Goal: Find specific page/section: Find specific page/section

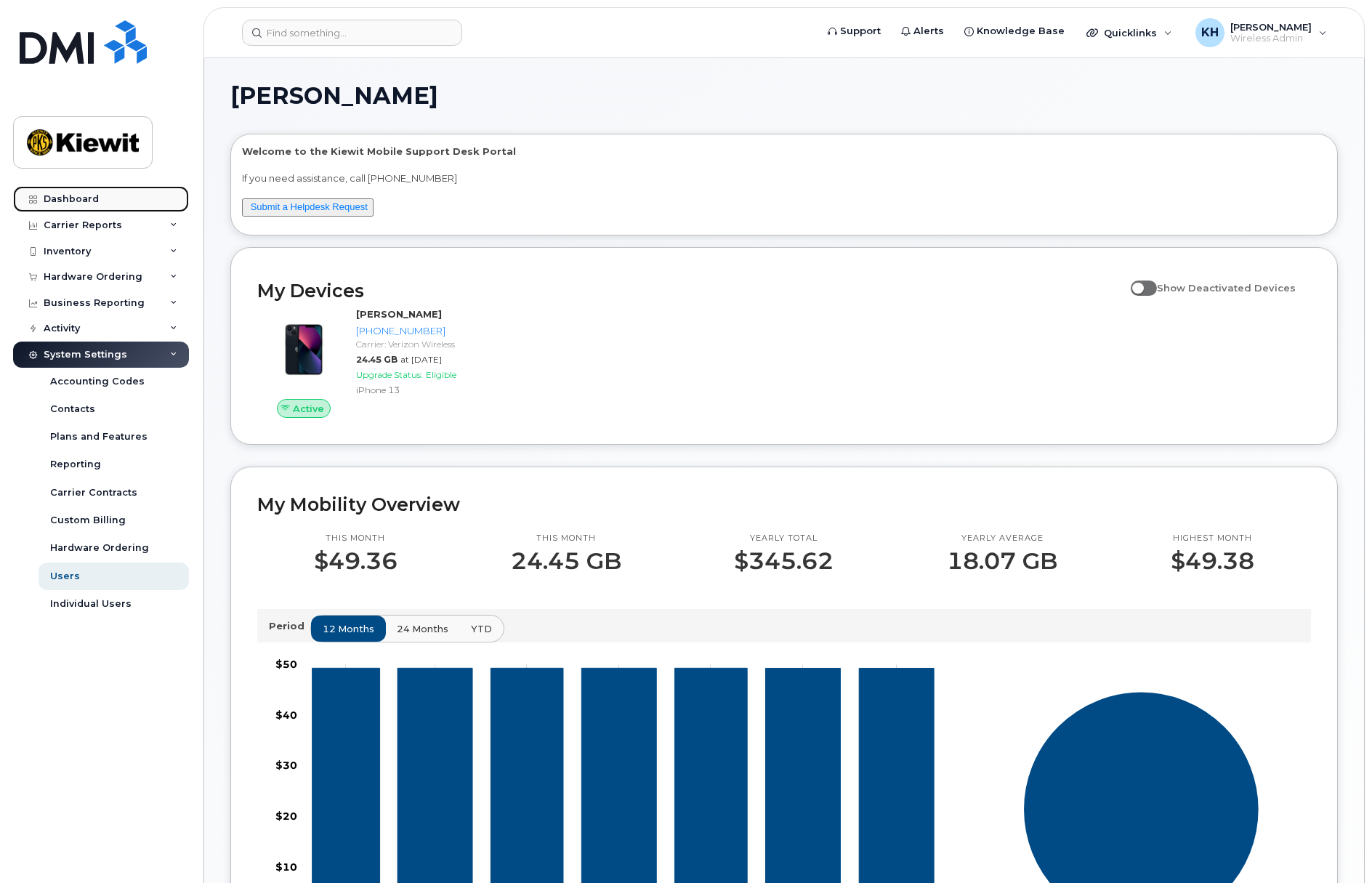
click at [95, 207] on link "Dashboard" at bounding box center [101, 199] width 176 height 26
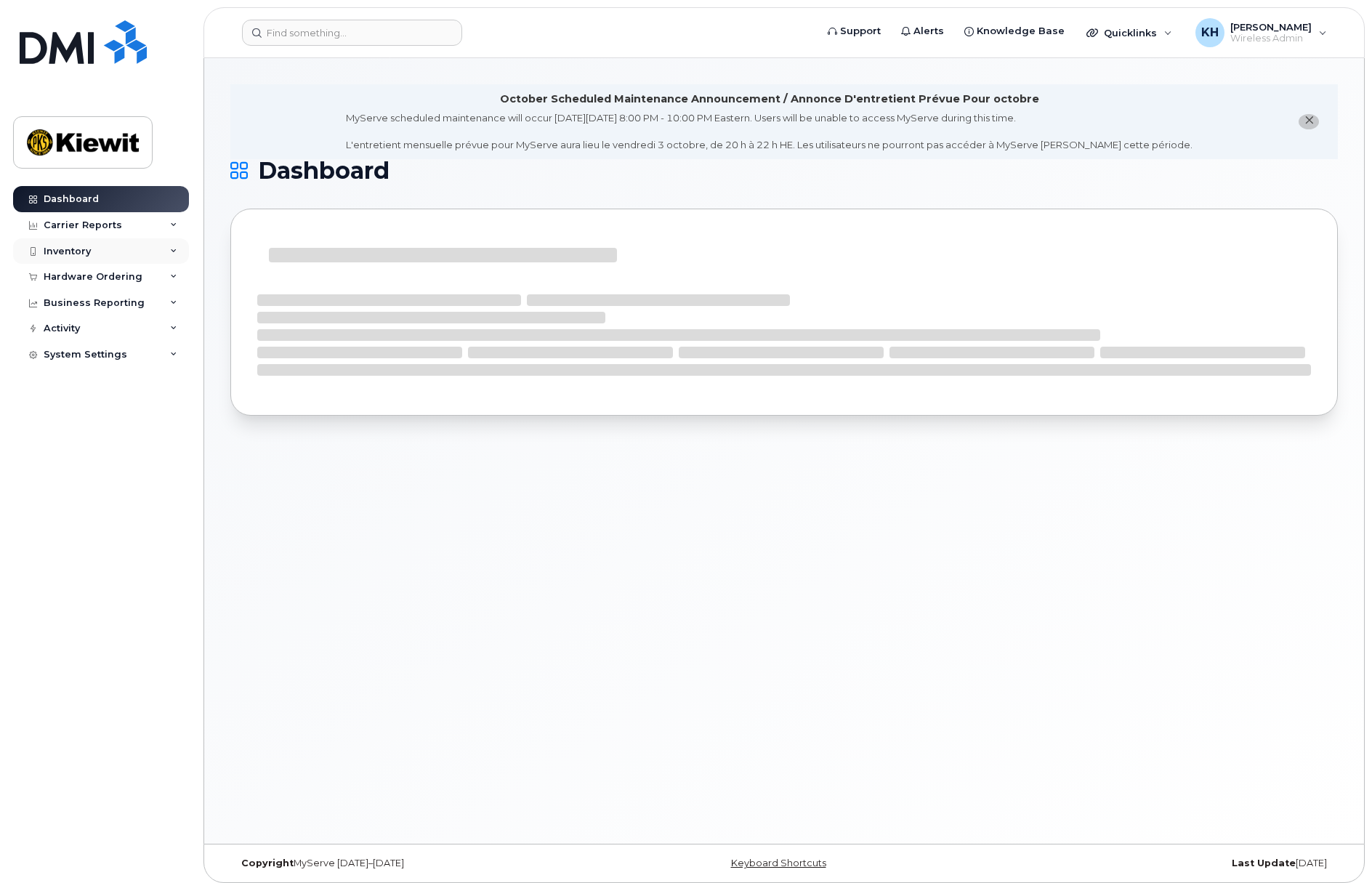
click at [80, 246] on div "Inventory" at bounding box center [67, 252] width 47 height 11
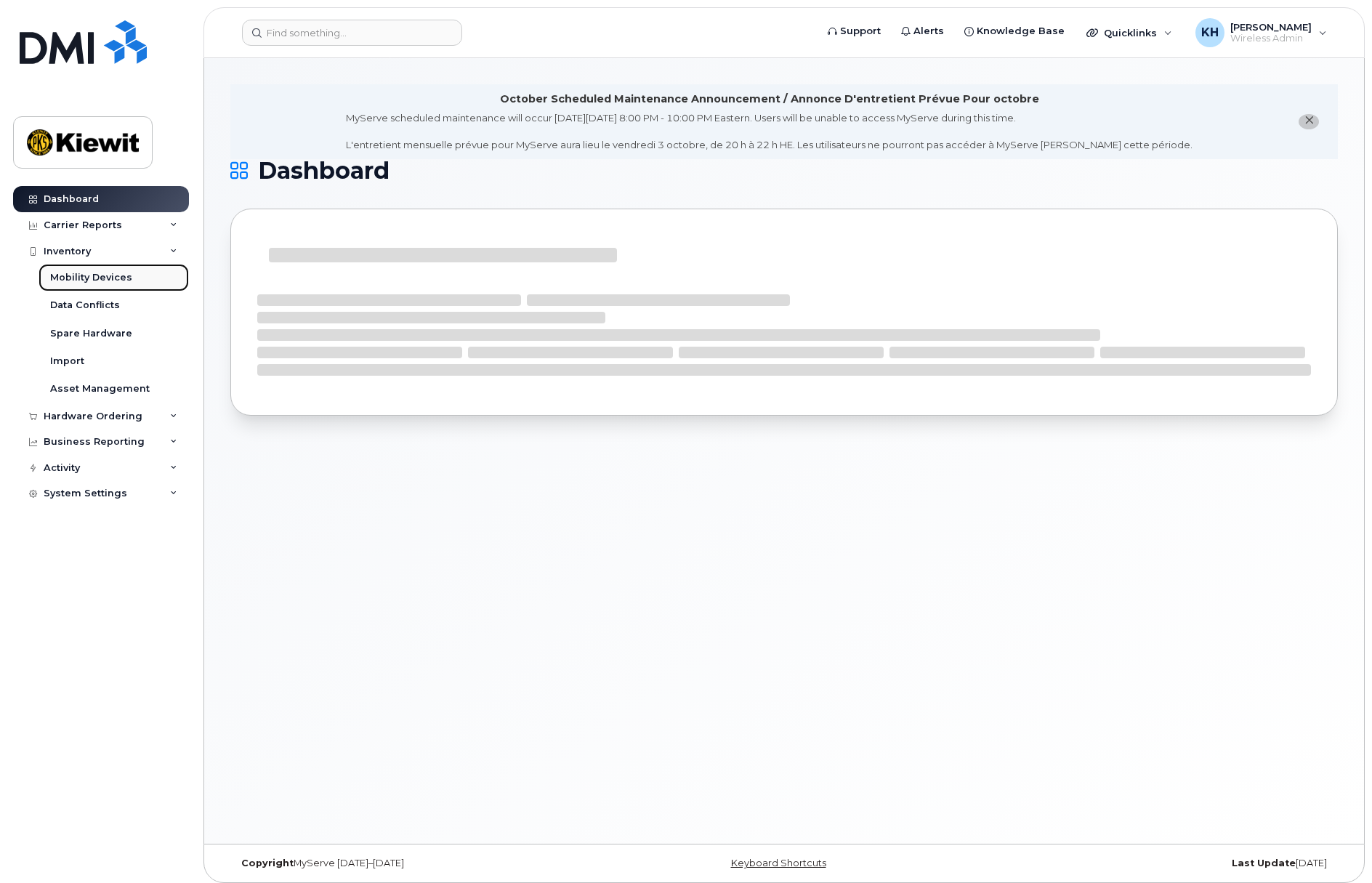
click at [82, 280] on div "Mobility Devices" at bounding box center [91, 278] width 82 height 13
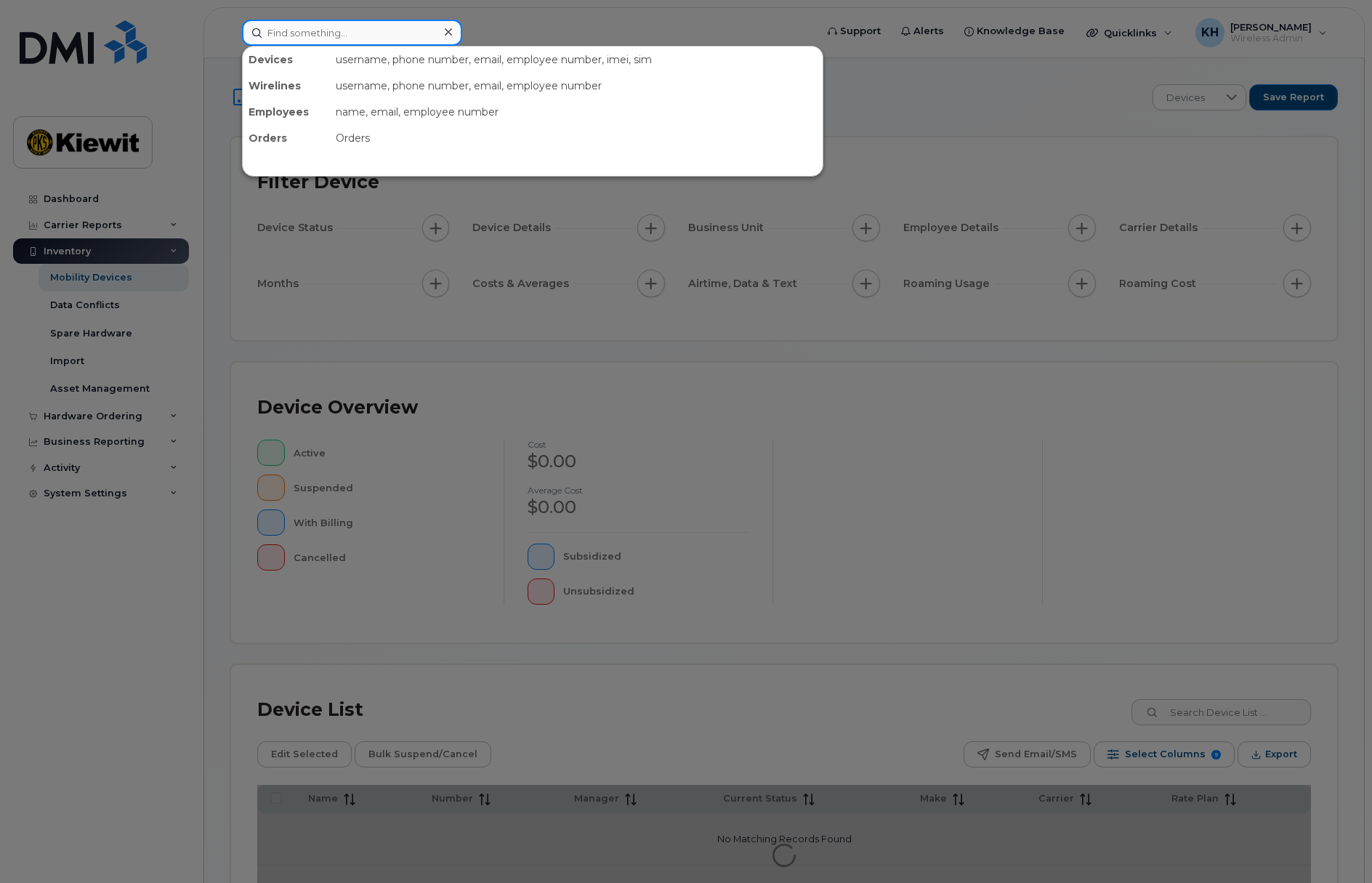
click at [311, 32] on input at bounding box center [351, 33] width 220 height 26
click at [363, 40] on input at bounding box center [351, 33] width 220 height 26
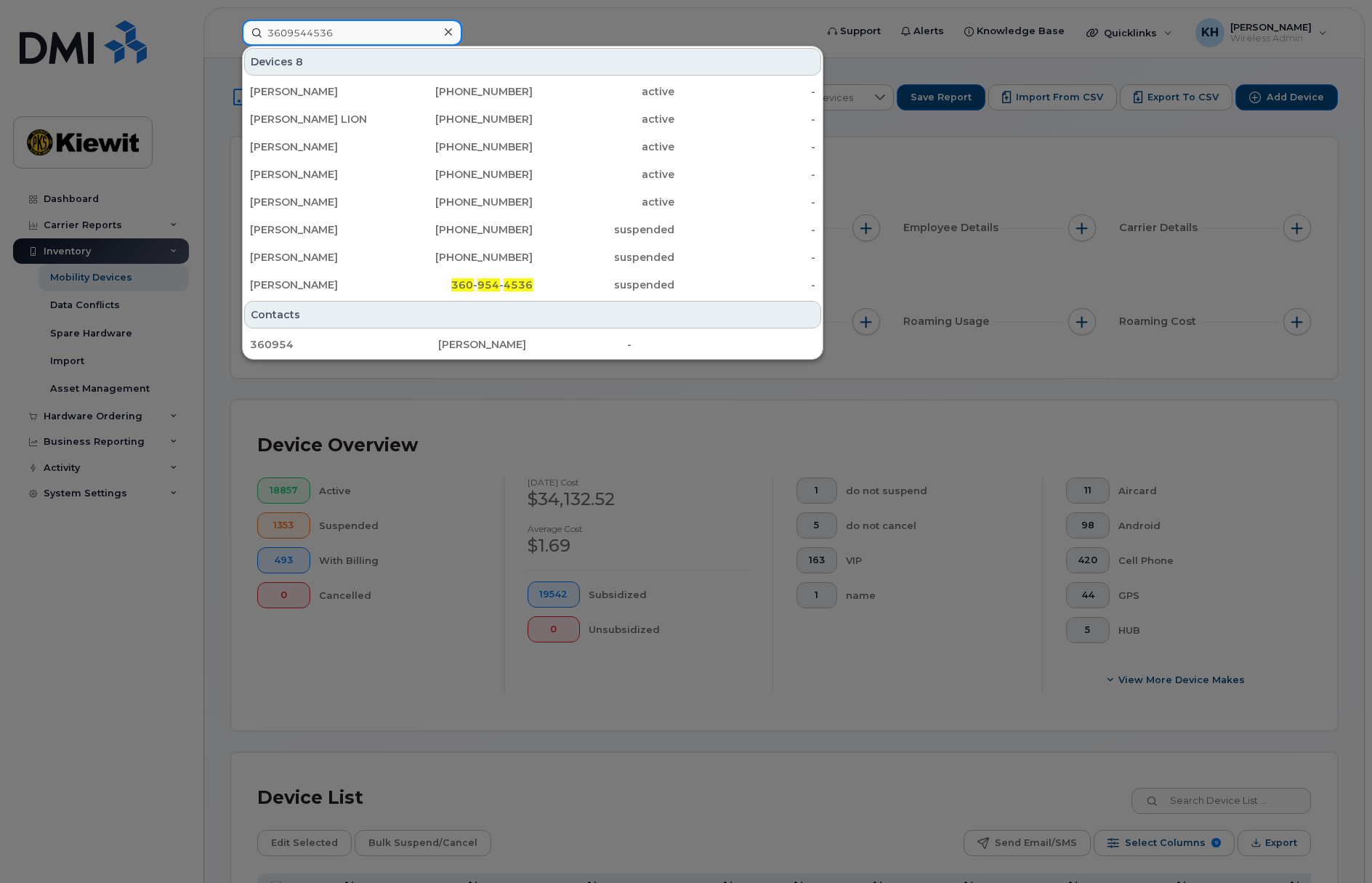
type input "3609544536"
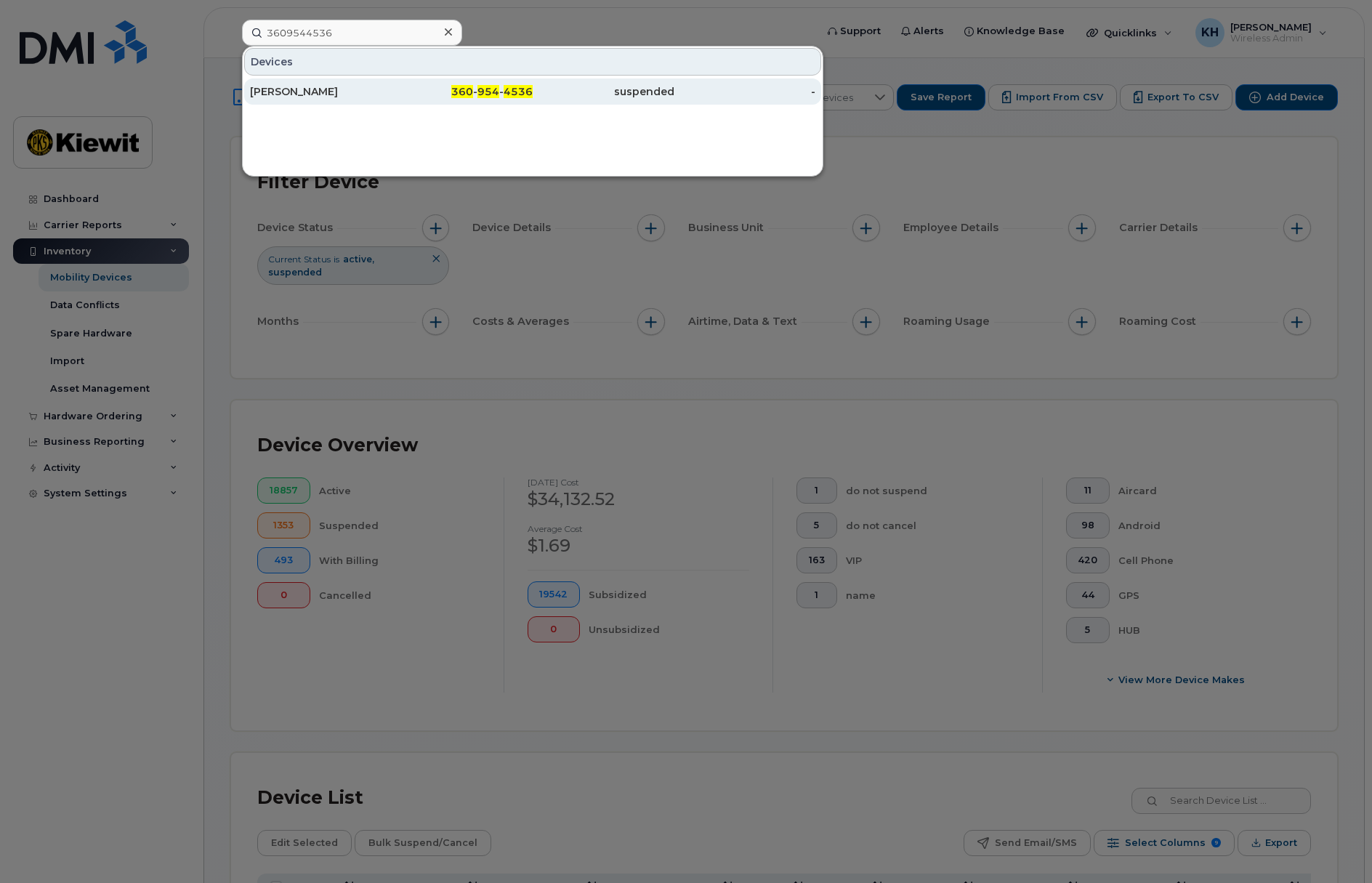
click at [318, 95] on div "[PERSON_NAME]" at bounding box center [320, 92] width 141 height 15
